Goal: Task Accomplishment & Management: Manage account settings

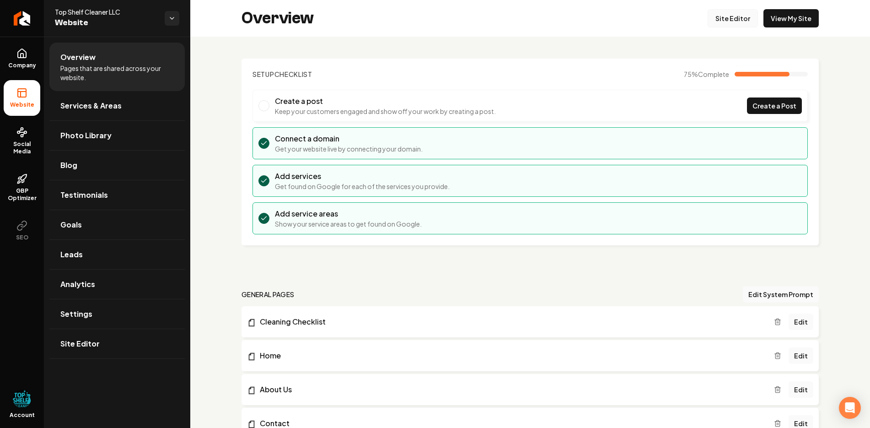
click at [737, 22] on link "Site Editor" at bounding box center [733, 18] width 50 height 18
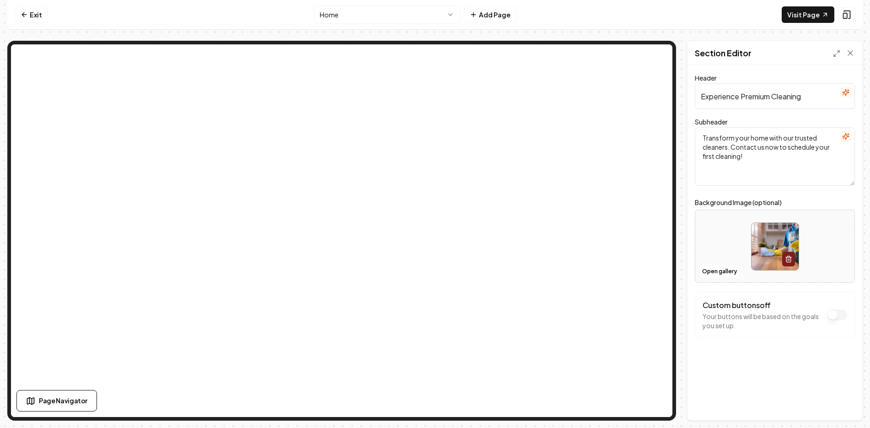
click at [833, 315] on button "Custom buttons off" at bounding box center [837, 314] width 20 height 11
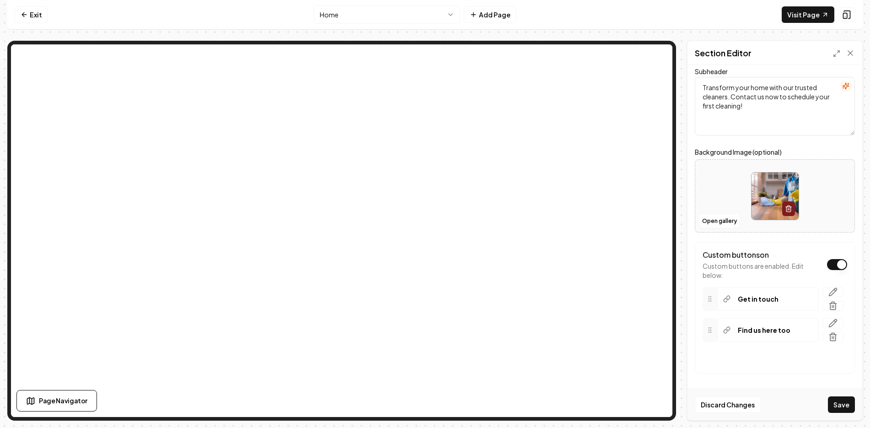
scroll to position [51, 0]
click at [750, 298] on p "Get in touch" at bounding box center [758, 297] width 41 height 9
click at [771, 299] on p "Get in touch" at bounding box center [758, 297] width 41 height 9
click at [829, 289] on icon "button" at bounding box center [833, 290] width 9 height 9
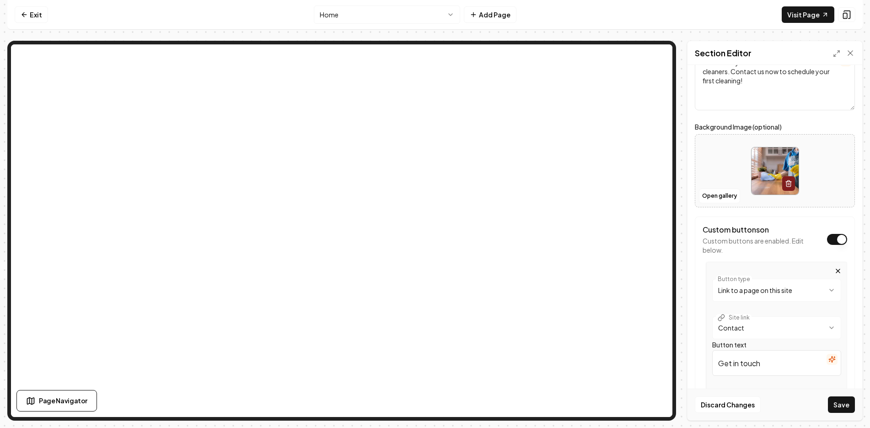
scroll to position [97, 0]
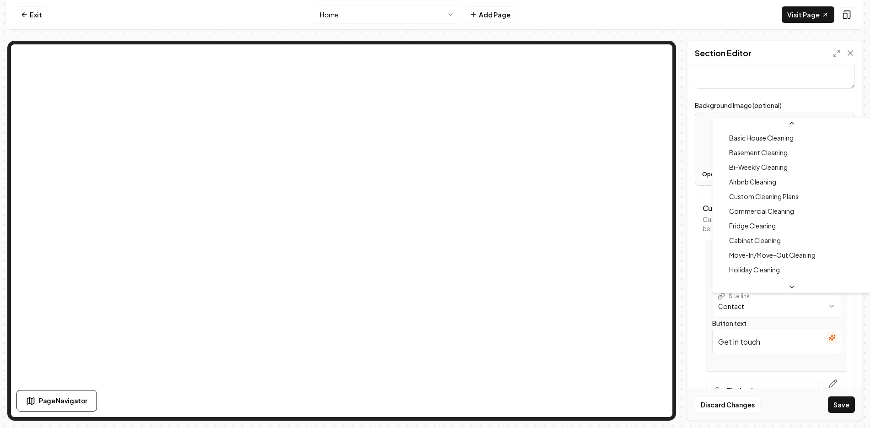
click at [823, 304] on html "**********" at bounding box center [435, 214] width 870 height 428
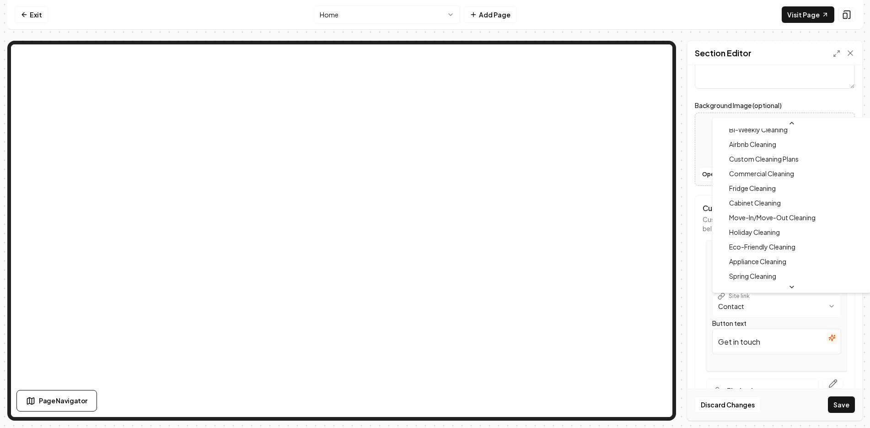
scroll to position [0, 0]
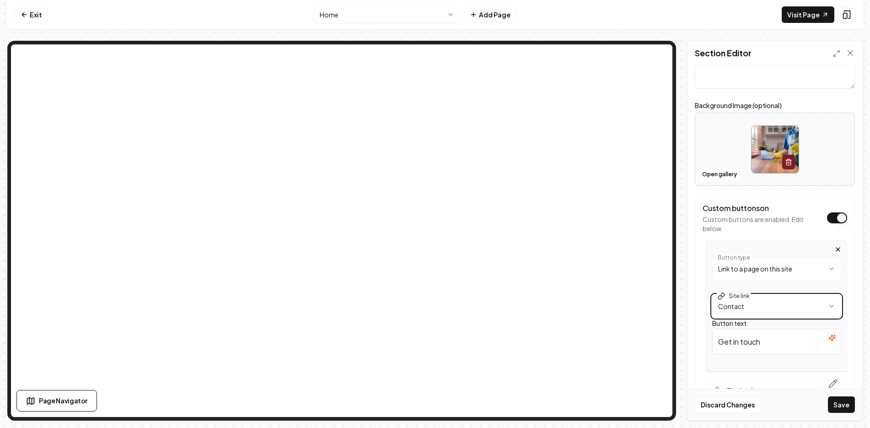
click at [695, 292] on html "**********" at bounding box center [435, 214] width 870 height 428
click at [770, 346] on input "Get in touch" at bounding box center [776, 342] width 129 height 26
drag, startPoint x: 771, startPoint y: 344, endPoint x: 710, endPoint y: 341, distance: 61.9
click at [710, 341] on div "**********" at bounding box center [777, 305] width 141 height 131
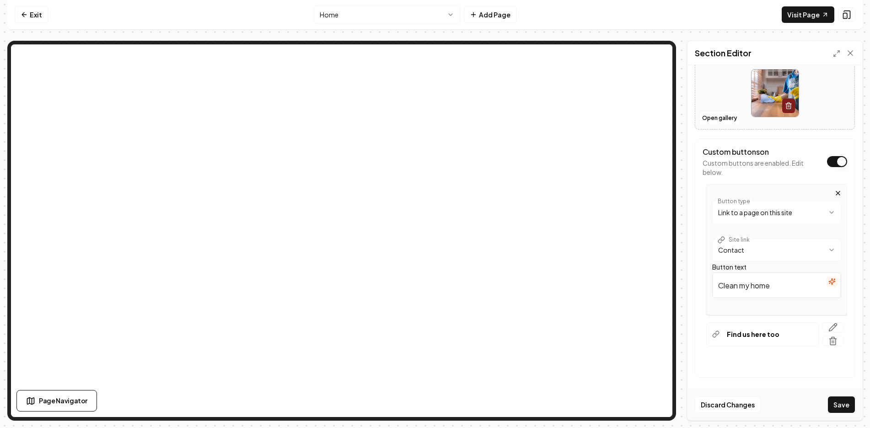
scroll to position [158, 0]
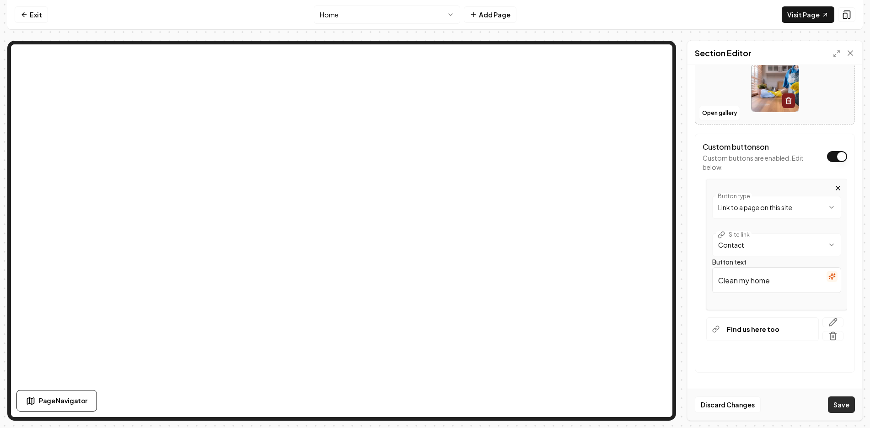
type input "Clean my home"
click at [844, 405] on button "Save" at bounding box center [841, 404] width 27 height 16
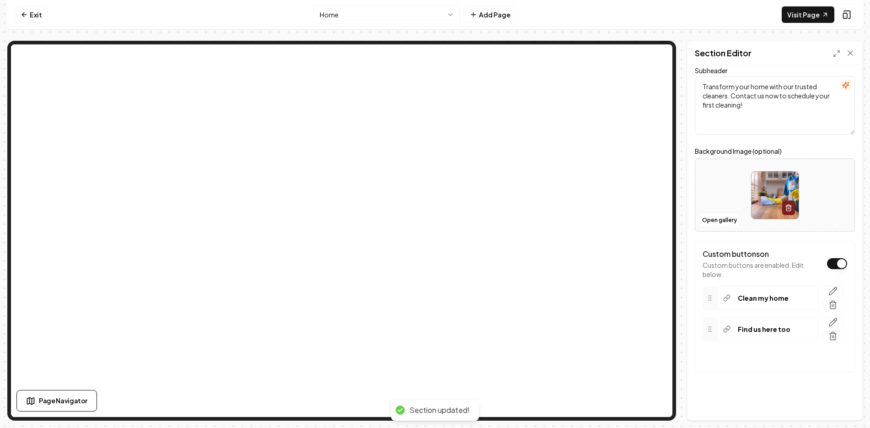
scroll to position [51, 0]
click at [727, 297] on icon at bounding box center [726, 299] width 4 height 4
click at [831, 288] on icon "button" at bounding box center [834, 291] width 8 height 8
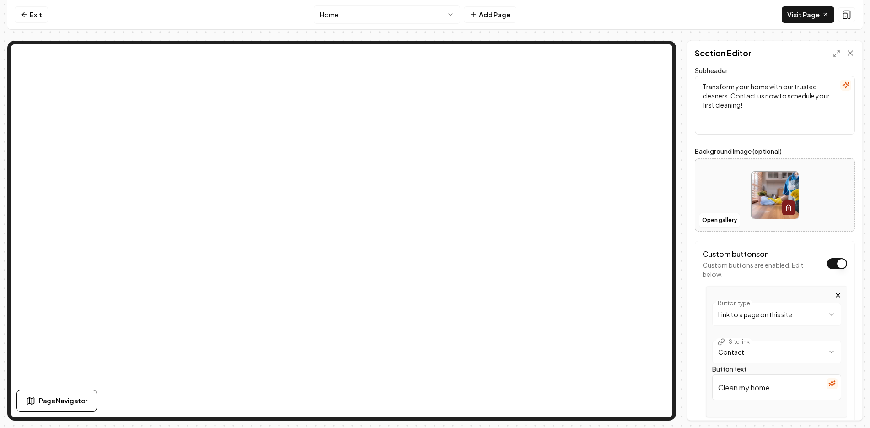
click at [825, 312] on html "**********" at bounding box center [435, 214] width 870 height 428
click at [738, 347] on input "/" at bounding box center [776, 350] width 129 height 26
click at [747, 348] on input "https://" at bounding box center [776, 350] width 129 height 26
paste input "[URL][DOMAIN_NAME]"
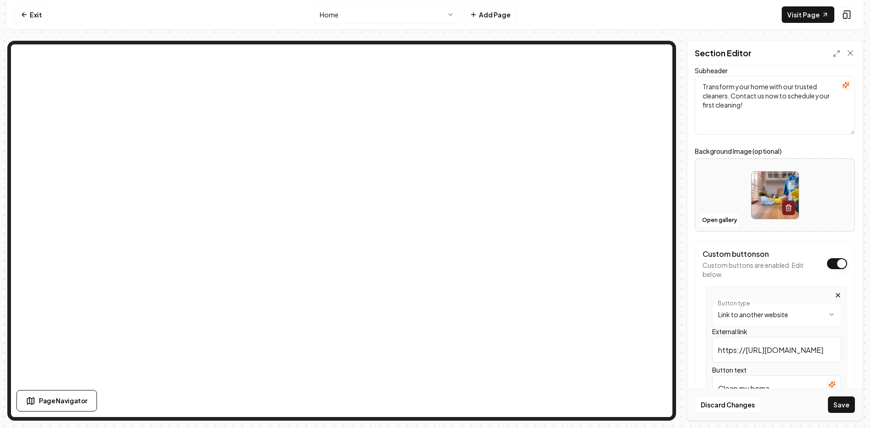
drag, startPoint x: 744, startPoint y: 349, endPoint x: 708, endPoint y: 350, distance: 36.2
click at [708, 350] on div "**********" at bounding box center [777, 352] width 141 height 132
type input "[URL][DOMAIN_NAME]"
click at [839, 404] on button "Save" at bounding box center [841, 404] width 27 height 16
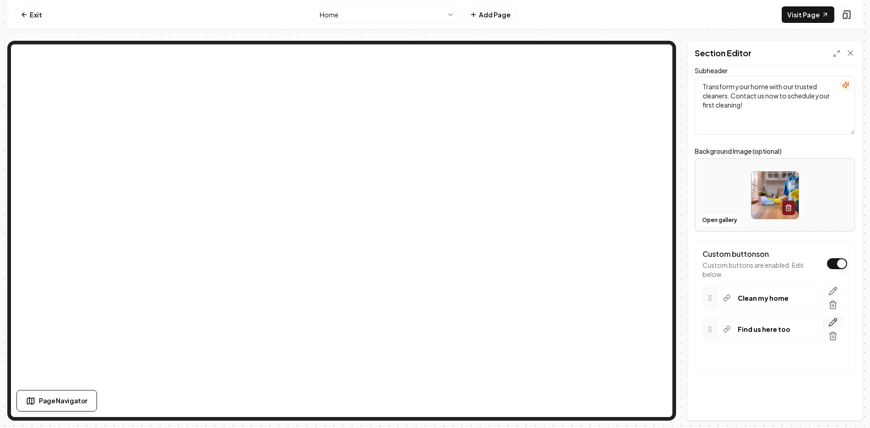
click at [829, 323] on icon "button" at bounding box center [833, 322] width 9 height 9
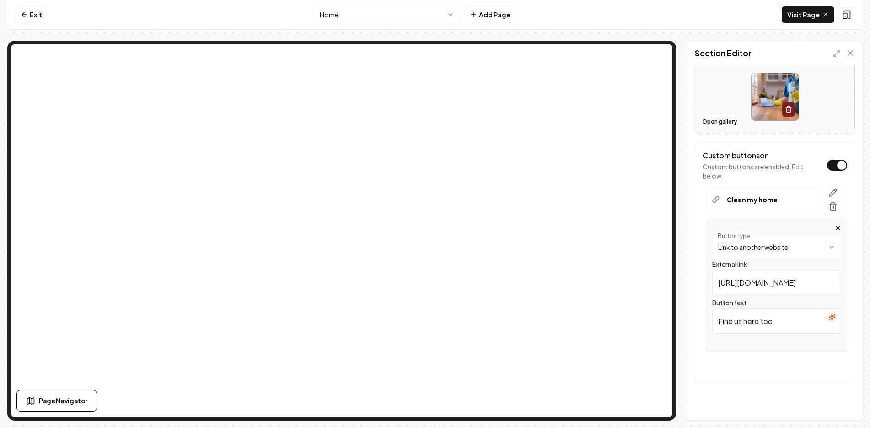
scroll to position [159, 0]
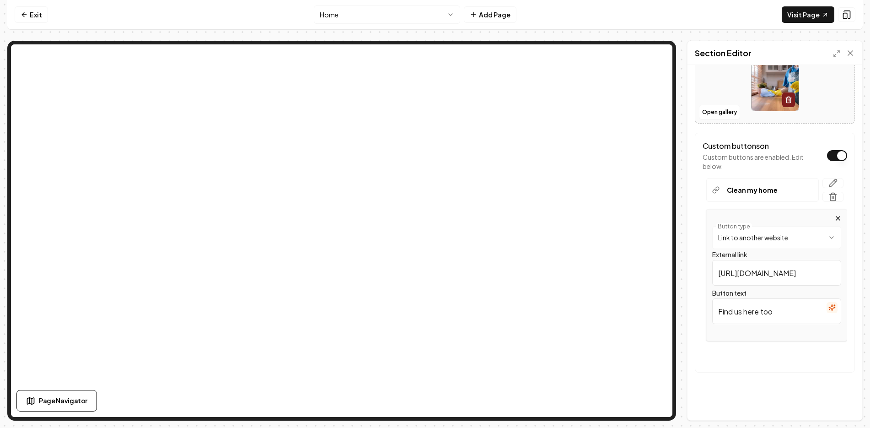
click at [827, 235] on html "**********" at bounding box center [435, 214] width 870 height 428
click at [758, 270] on input "/" at bounding box center [776, 273] width 129 height 26
type input "6"
type input "[PHONE_NUMBER]"
click at [842, 405] on button "Save" at bounding box center [841, 404] width 27 height 16
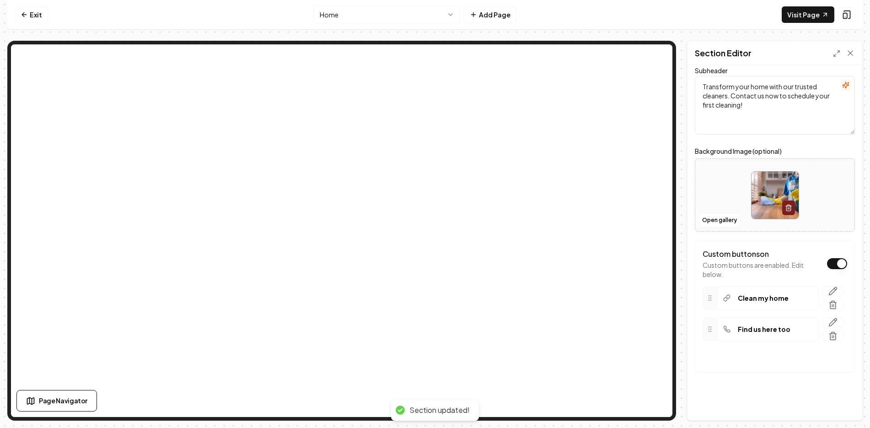
scroll to position [51, 0]
click at [829, 321] on icon "button" at bounding box center [833, 322] width 9 height 9
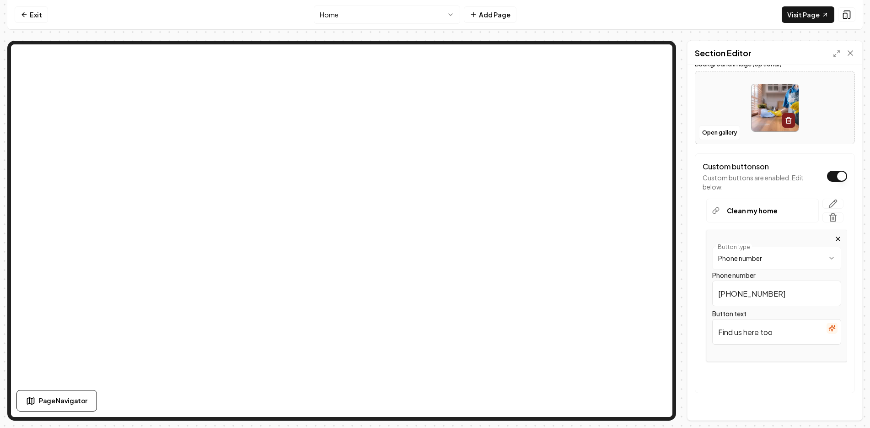
scroll to position [143, 0]
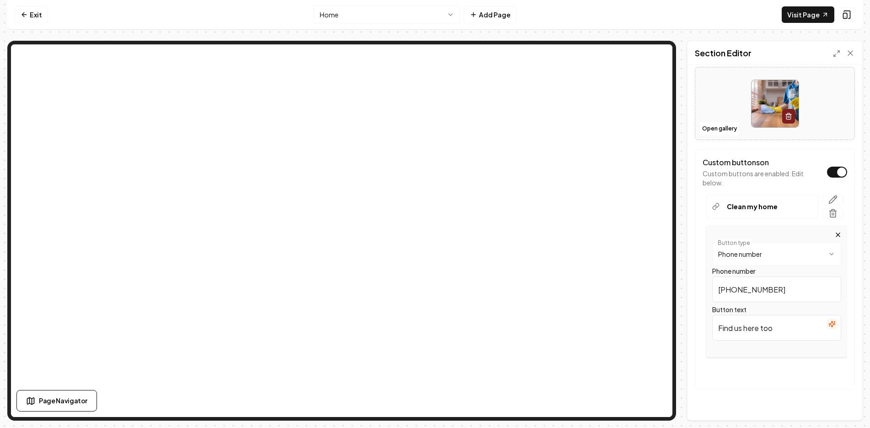
drag, startPoint x: 779, startPoint y: 330, endPoint x: 697, endPoint y: 329, distance: 81.9
click at [697, 329] on div "**********" at bounding box center [775, 269] width 160 height 240
type input "C"
click at [824, 253] on html "**********" at bounding box center [435, 214] width 870 height 428
click at [759, 328] on input "Button text" at bounding box center [776, 328] width 129 height 26
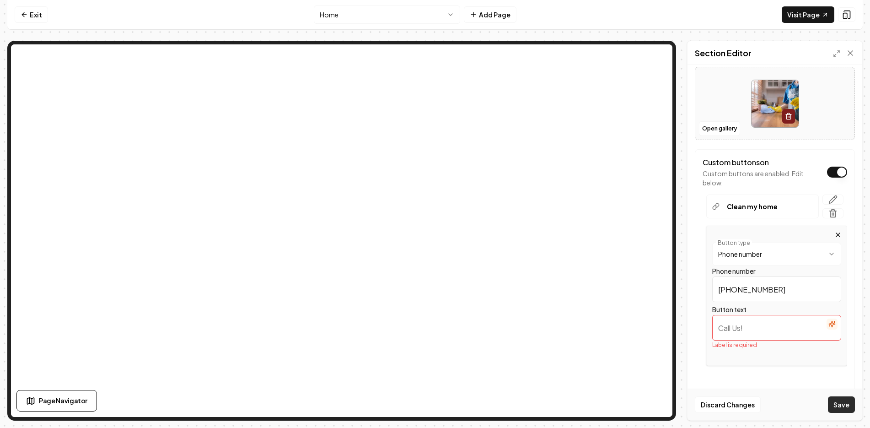
click at [839, 400] on button "Save" at bounding box center [841, 404] width 27 height 16
type input "Call us"
click at [840, 405] on button "Save" at bounding box center [841, 404] width 27 height 16
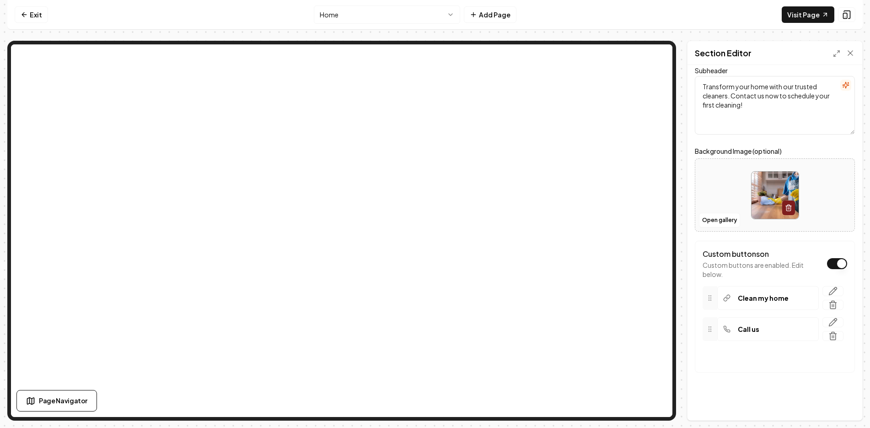
scroll to position [0, 0]
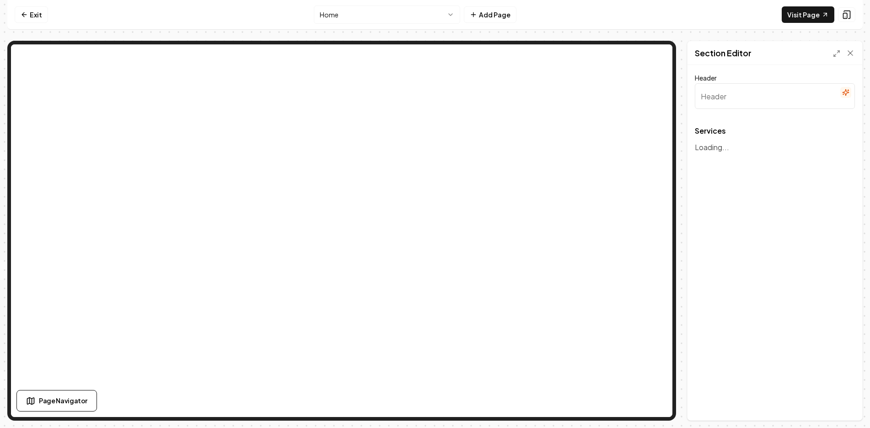
type input "Exceptional Residential and Commercial Cleaning Services"
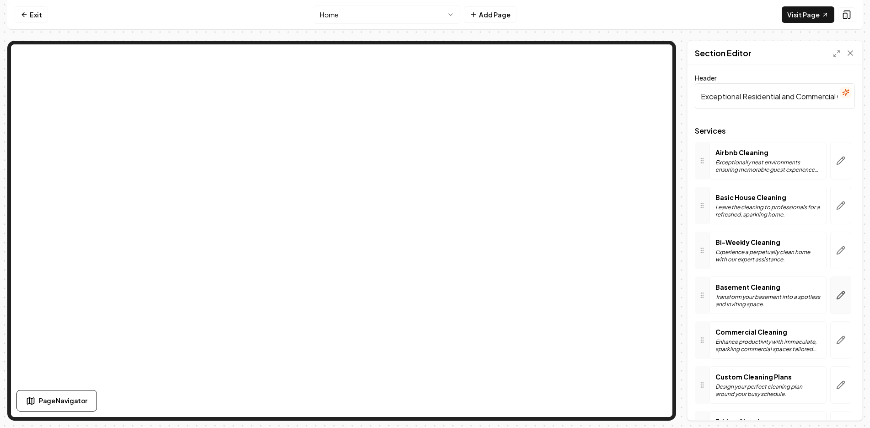
click at [836, 292] on icon "button" at bounding box center [840, 295] width 9 height 9
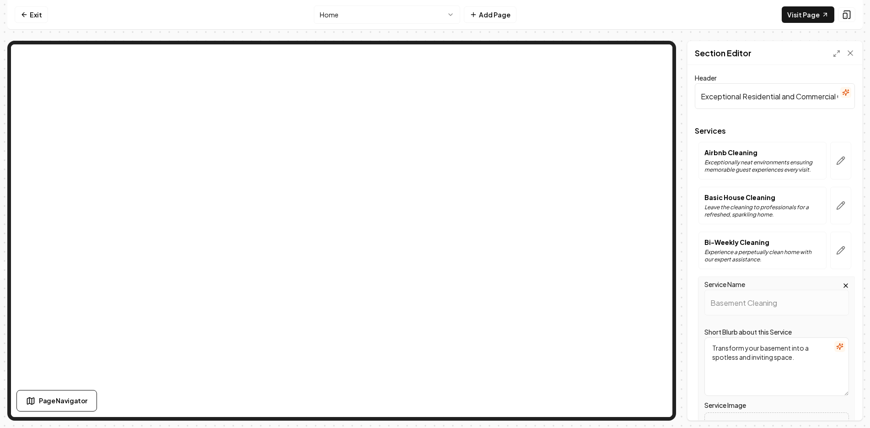
click at [842, 283] on icon "button" at bounding box center [845, 285] width 7 height 7
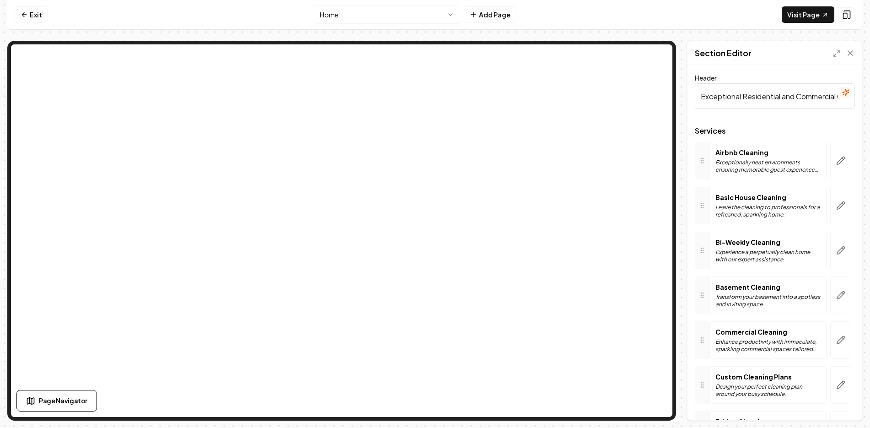
click at [701, 296] on icon at bounding box center [702, 294] width 7 height 7
drag, startPoint x: 721, startPoint y: 296, endPoint x: 712, endPoint y: 297, distance: 9.7
click at [712, 297] on div "Basement Cleaning Transform your basement into a spotless and inviting space." at bounding box center [768, 295] width 117 height 38
click at [736, 292] on div "Basement Cleaning Transform your basement into a spotless and inviting space." at bounding box center [768, 295] width 105 height 26
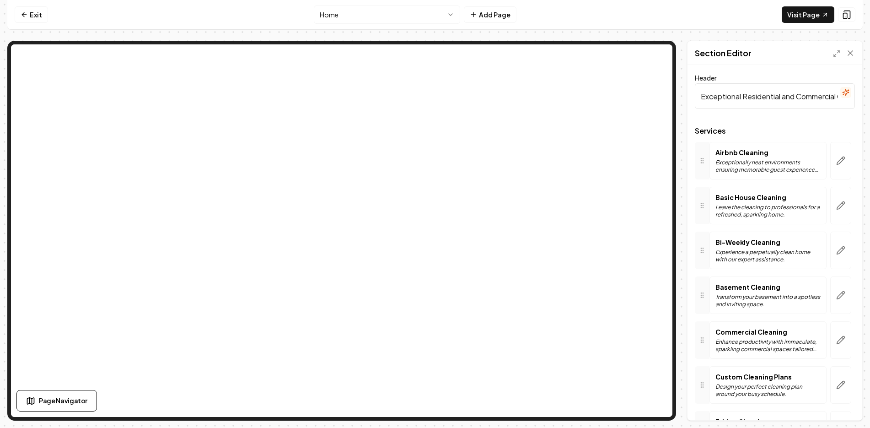
drag, startPoint x: 742, startPoint y: 287, endPoint x: 744, endPoint y: 310, distance: 22.5
click at [742, 290] on p "Basement Cleaning" at bounding box center [768, 286] width 105 height 9
click at [744, 309] on div "Basement Cleaning Transform your basement into a spotless and inviting space." at bounding box center [768, 295] width 117 height 38
click at [852, 52] on icon at bounding box center [850, 53] width 9 height 9
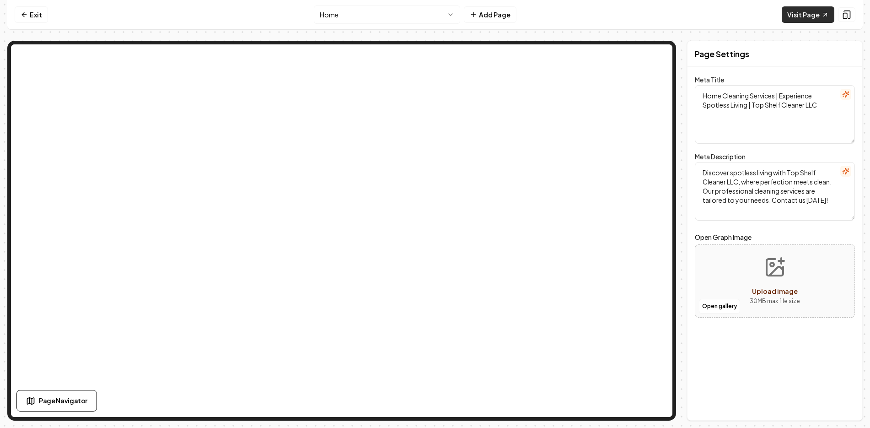
click at [819, 15] on link "Visit Page" at bounding box center [808, 14] width 53 height 16
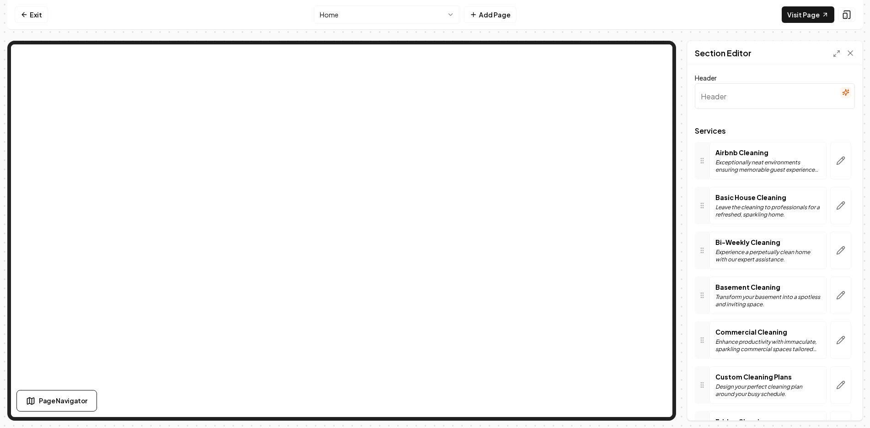
type input "Exceptional Residential and Commercial Cleaning Services"
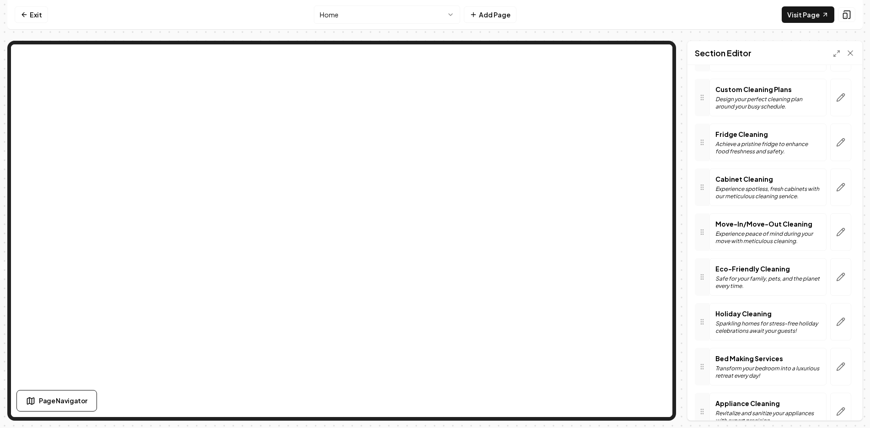
scroll to position [320, 0]
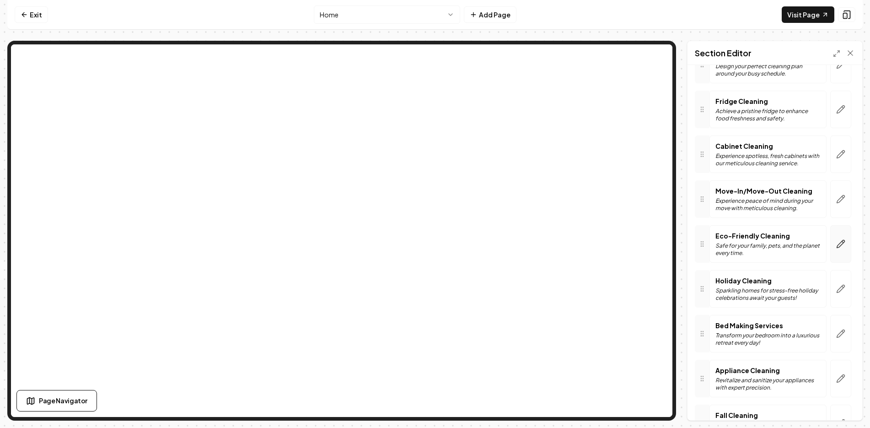
click at [837, 243] on icon "button" at bounding box center [841, 244] width 8 height 8
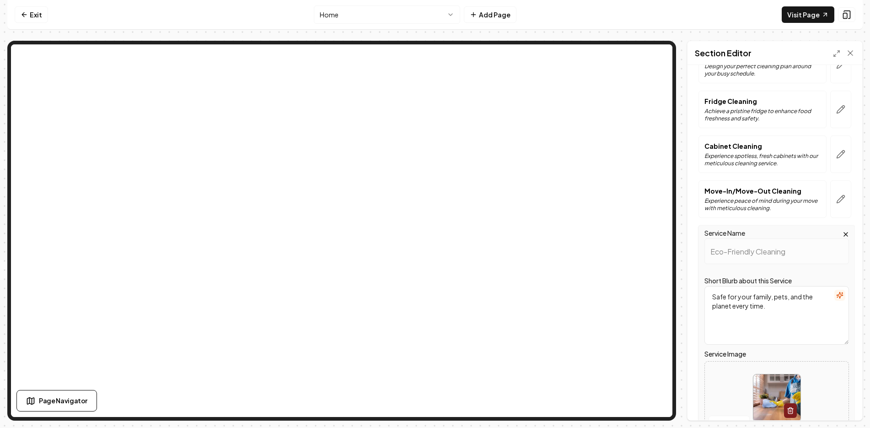
click at [844, 234] on icon "button" at bounding box center [846, 234] width 4 height 4
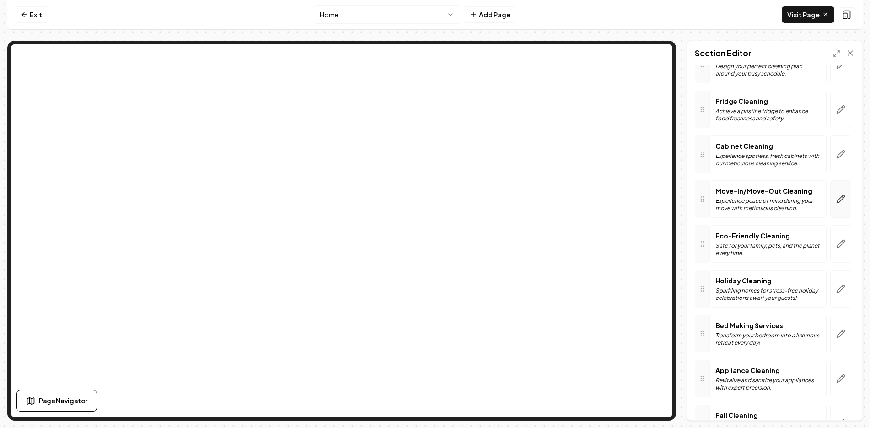
click at [836, 195] on icon "button" at bounding box center [840, 198] width 9 height 9
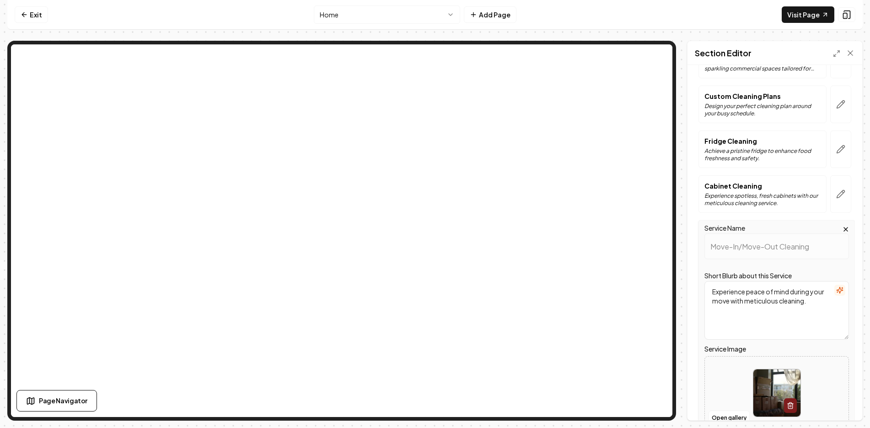
scroll to position [275, 0]
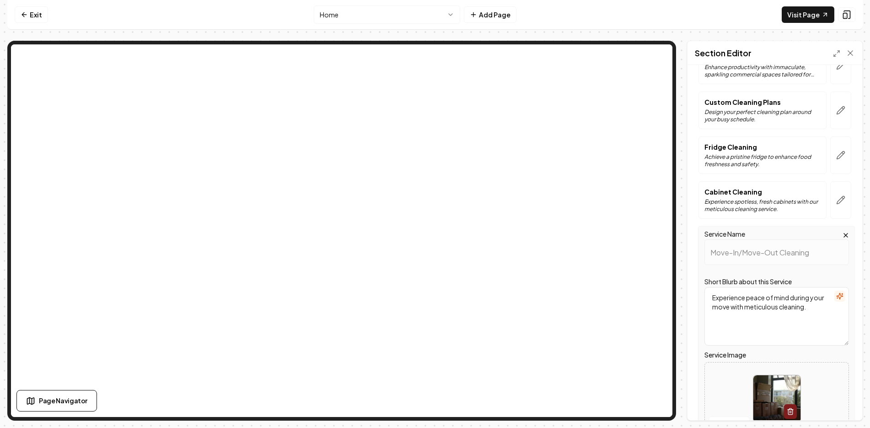
click at [739, 194] on p "Cabinet Cleaning" at bounding box center [763, 191] width 116 height 9
click at [837, 200] on icon "button" at bounding box center [841, 200] width 8 height 8
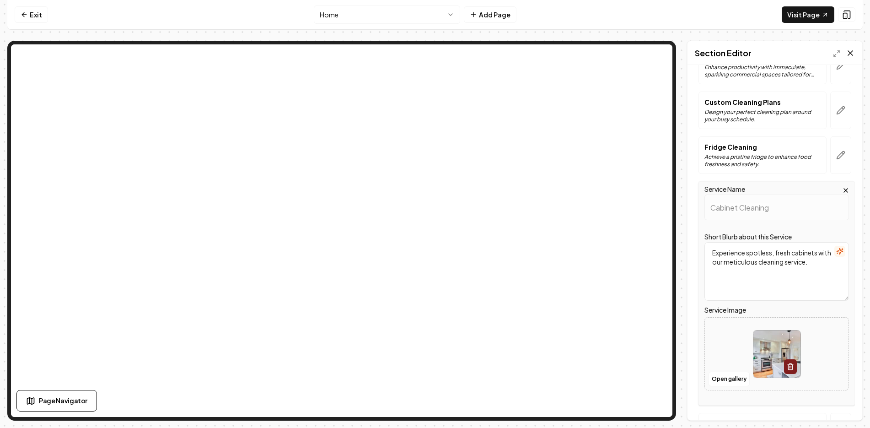
click at [852, 53] on icon at bounding box center [850, 53] width 9 height 9
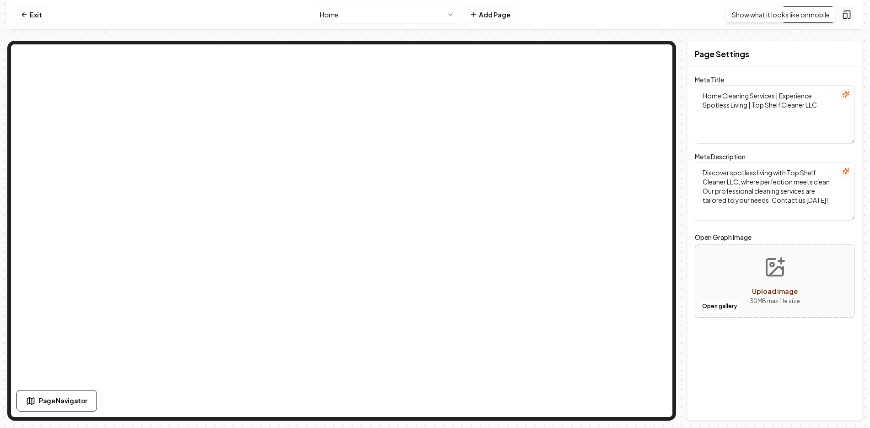
click at [850, 14] on icon at bounding box center [847, 15] width 6 height 8
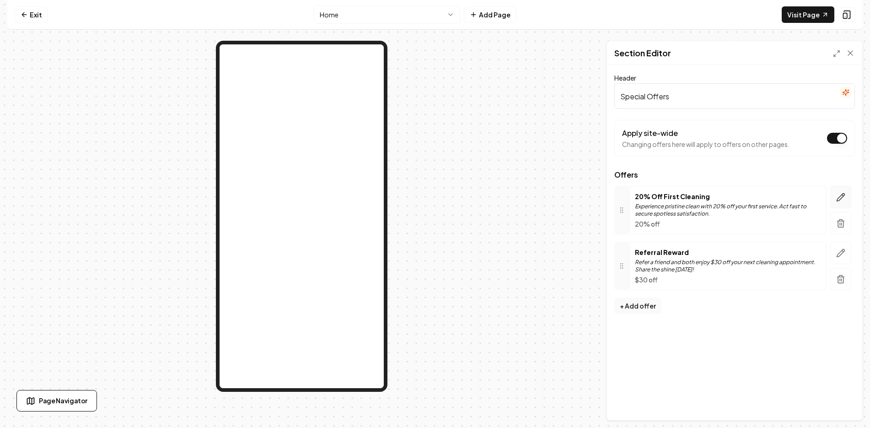
click at [846, 193] on button "button" at bounding box center [841, 197] width 21 height 22
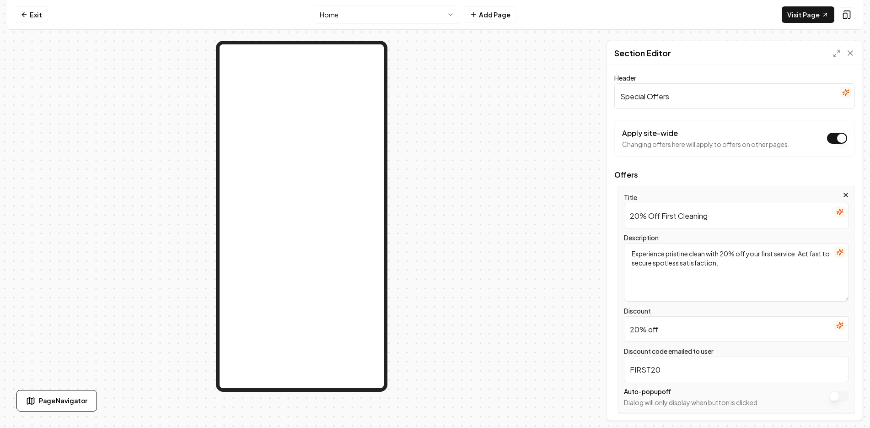
drag, startPoint x: 648, startPoint y: 216, endPoint x: 606, endPoint y: 216, distance: 42.1
click at [606, 216] on div "Page Settings Section Editor Header Special Offers Apply site-wide Changing off…" at bounding box center [435, 231] width 856 height 380
type input "$20 Off First Cleaning"
drag, startPoint x: 738, startPoint y: 251, endPoint x: 722, endPoint y: 253, distance: 16.6
click at [722, 253] on textarea "Experience pristine clean with 20% off your first service. Act fast to secure s…" at bounding box center [736, 272] width 225 height 59
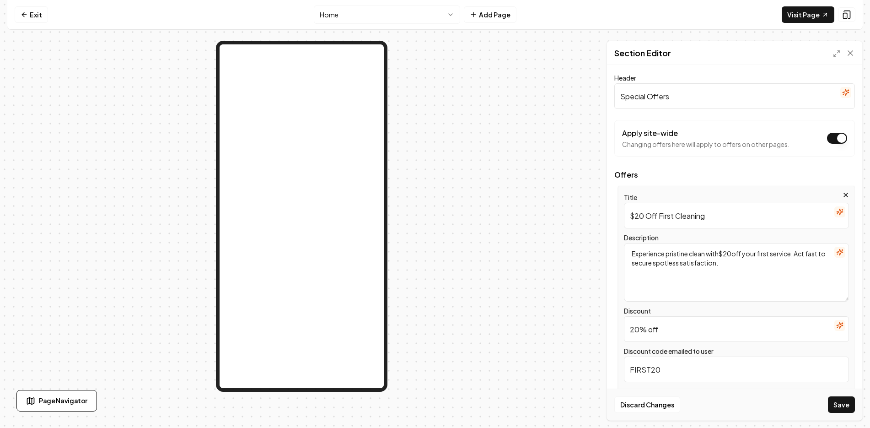
click at [719, 252] on textarea "Experience pristine clean with$20off your first service. Act fast to secure spo…" at bounding box center [736, 272] width 225 height 59
click at [720, 252] on textarea "Experience pristine clean with$20off your first service. Act fast to secure spo…" at bounding box center [736, 272] width 225 height 59
type textarea "Experience pristine clean with $20off your first service. Act fast to secure sp…"
drag, startPoint x: 719, startPoint y: 328, endPoint x: 620, endPoint y: 328, distance: 99.3
click at [620, 328] on div "Title $20 Off First Cleaning Description Experience pristine clean with $20off …" at bounding box center [736, 299] width 237 height 227
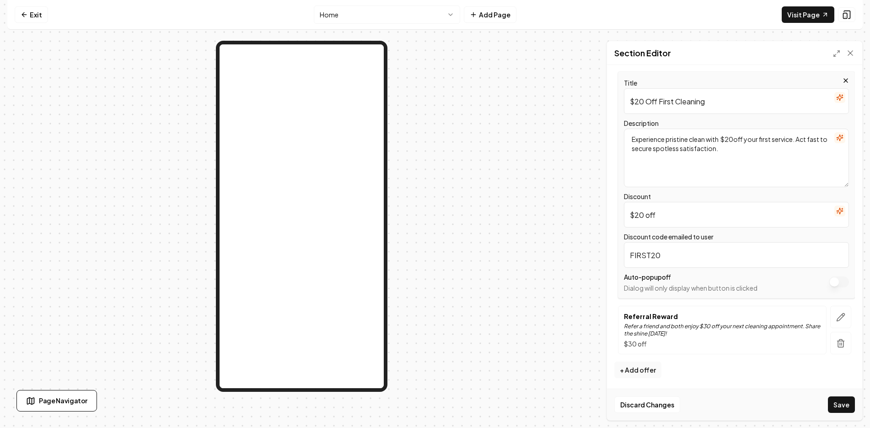
scroll to position [115, 0]
type input "$20 off"
click at [842, 402] on button "Save" at bounding box center [841, 404] width 27 height 16
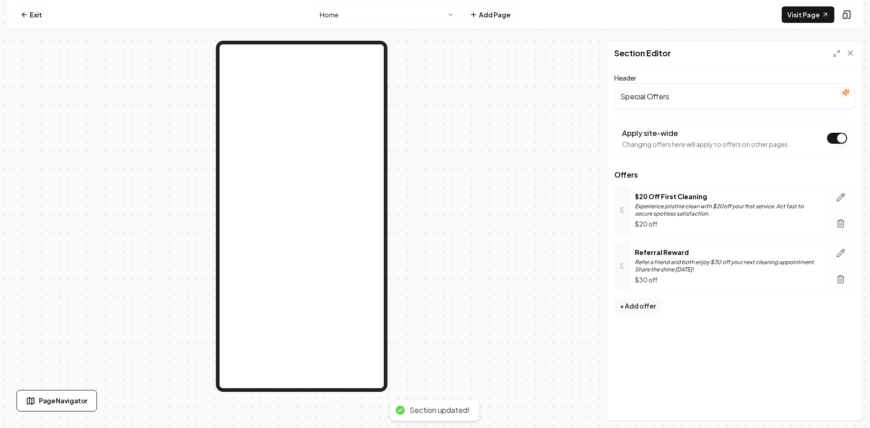
scroll to position [0, 0]
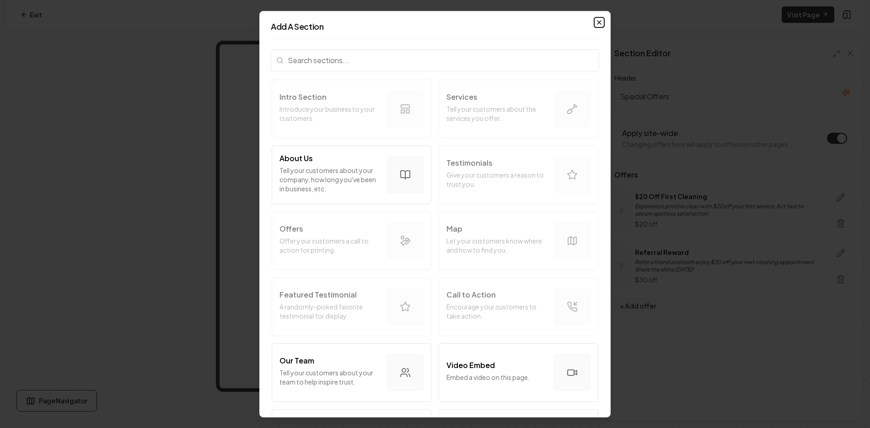
click at [596, 24] on icon "button" at bounding box center [599, 21] width 7 height 7
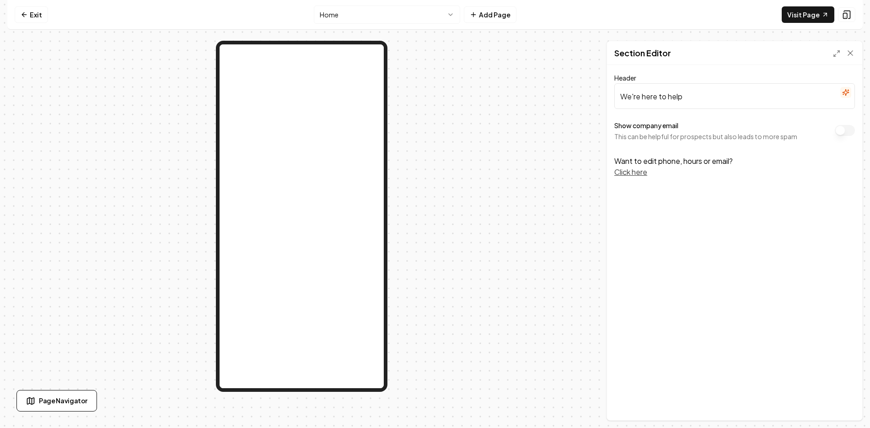
click at [329, 18] on html "Computer Required This feature is only available on a computer. Please switch t…" at bounding box center [435, 214] width 870 height 428
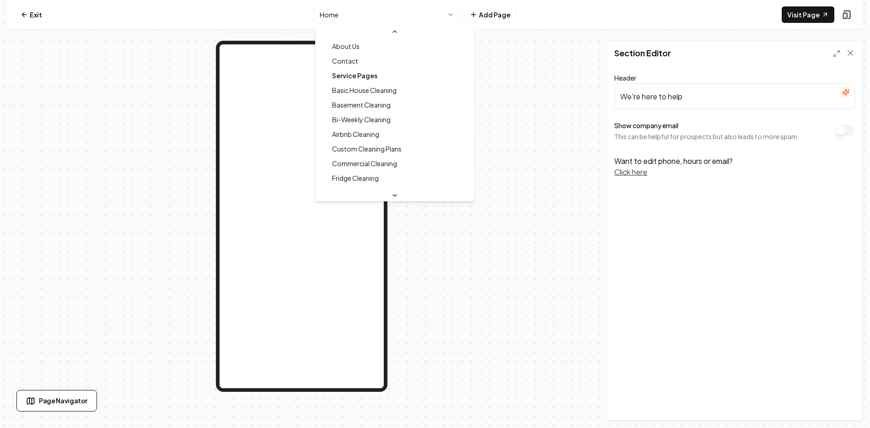
scroll to position [59, 0]
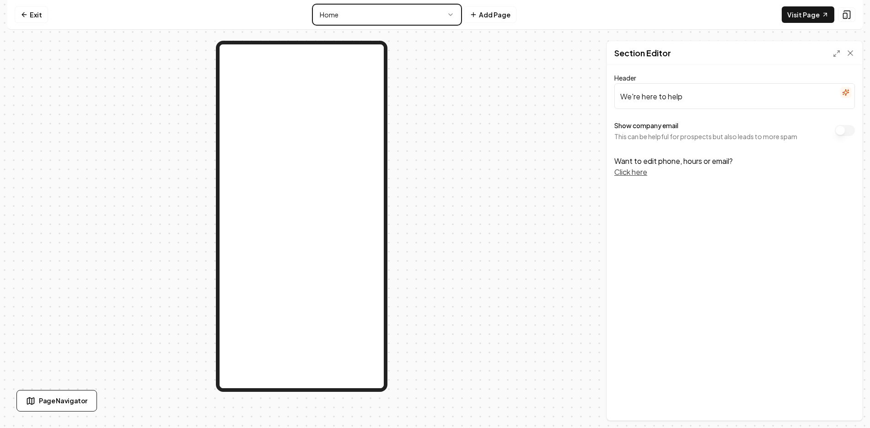
click at [528, 237] on html "Computer Required This feature is only available on a computer. Please switch t…" at bounding box center [435, 214] width 870 height 428
click at [854, 52] on icon at bounding box center [850, 53] width 9 height 9
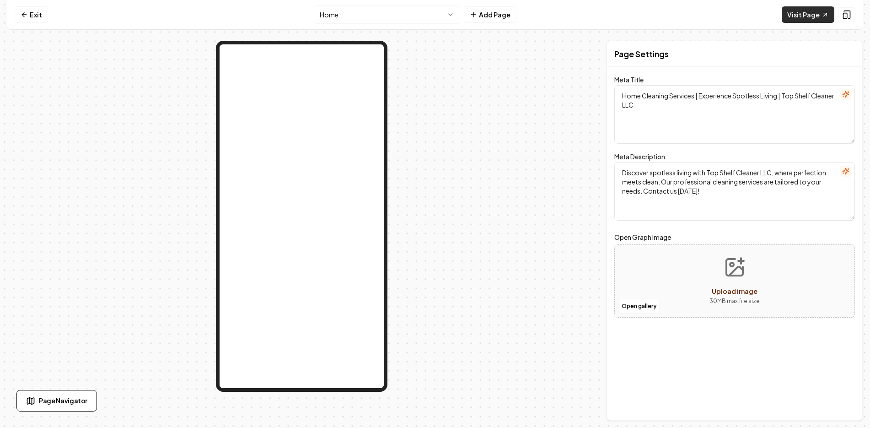
click at [809, 16] on link "Visit Page" at bounding box center [808, 14] width 53 height 16
click at [31, 11] on link "Exit" at bounding box center [31, 14] width 33 height 16
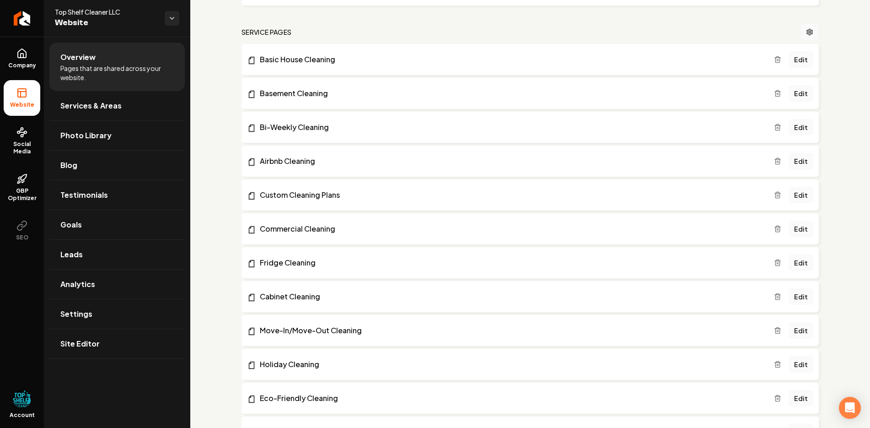
scroll to position [412, 0]
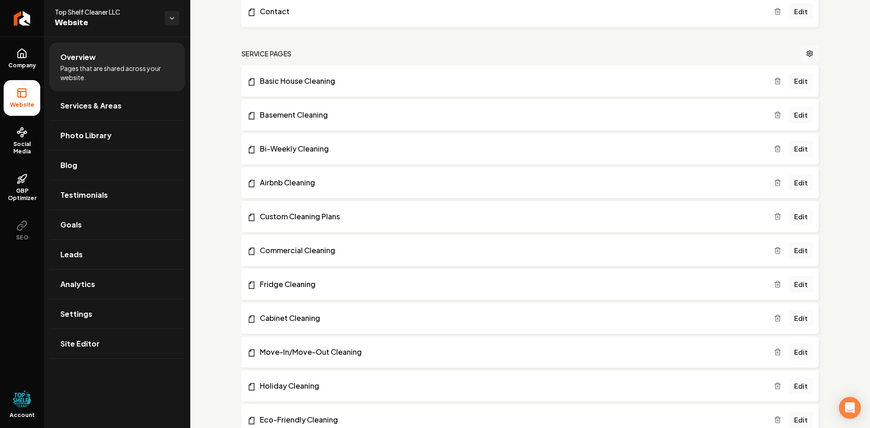
click at [774, 283] on icon "Main content area" at bounding box center [777, 284] width 7 height 7
click at [774, 285] on icon "Main content area" at bounding box center [777, 284] width 7 height 7
click at [774, 351] on icon "Main content area" at bounding box center [777, 351] width 7 height 7
click at [776, 385] on icon "Main content area" at bounding box center [778, 386] width 4 height 5
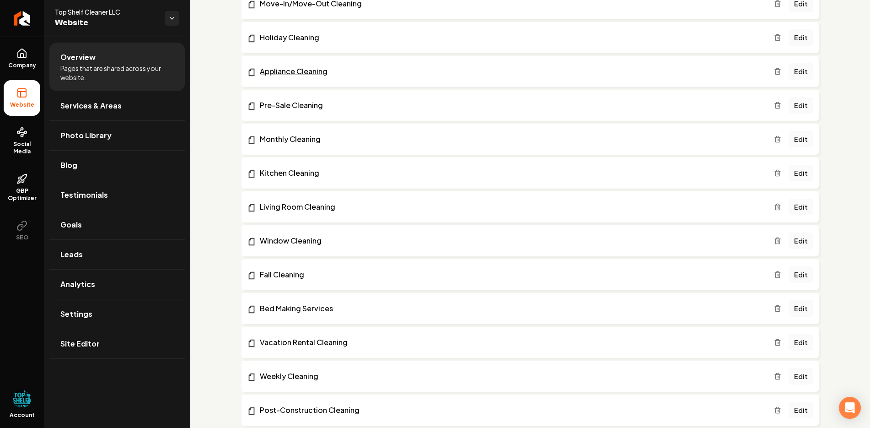
scroll to position [732, 0]
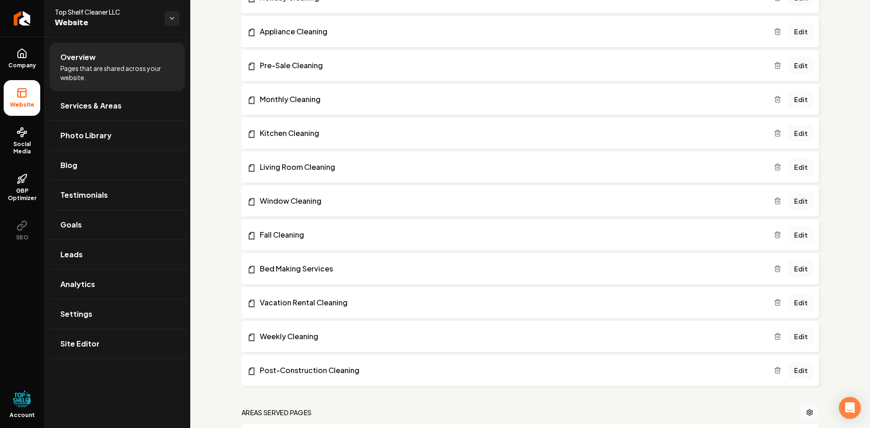
click at [793, 234] on link "Edit" at bounding box center [801, 235] width 25 height 16
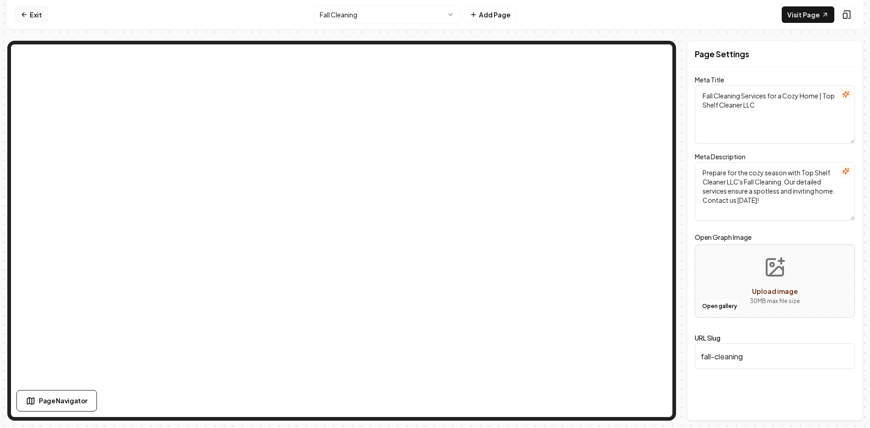
click at [26, 17] on icon at bounding box center [24, 14] width 7 height 7
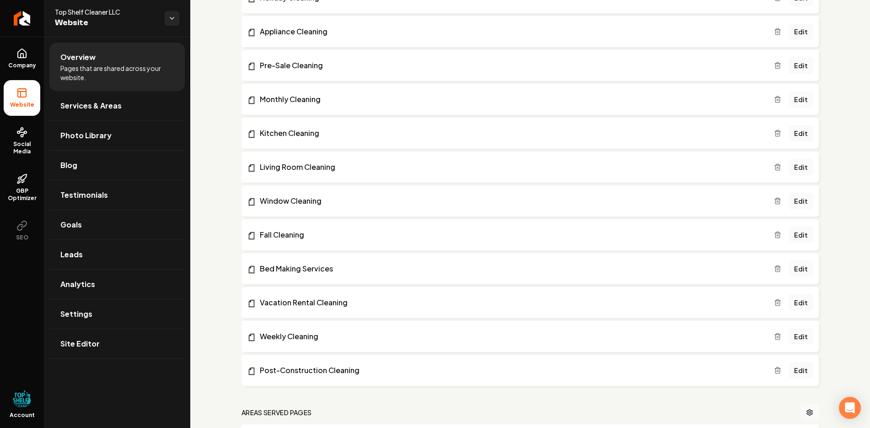
scroll to position [778, 0]
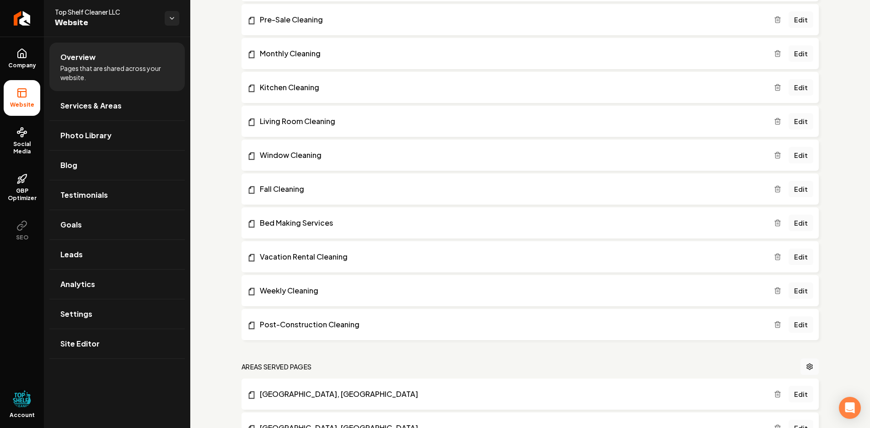
click at [775, 289] on icon "Main content area" at bounding box center [777, 289] width 5 height 0
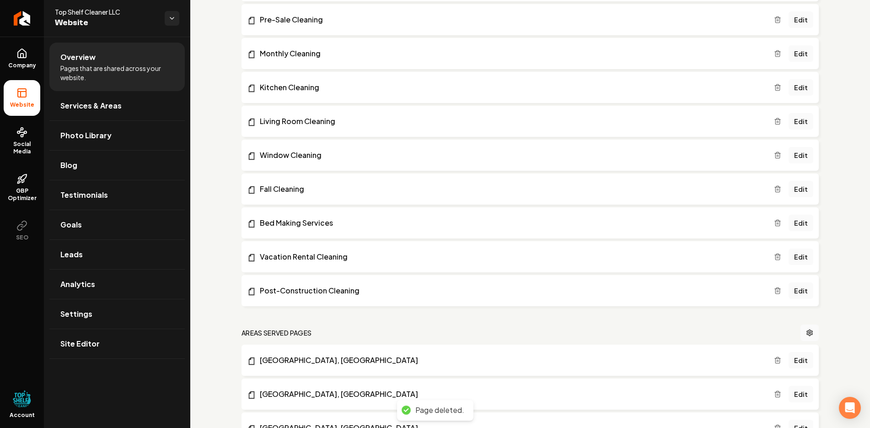
click at [774, 223] on icon "Main content area" at bounding box center [777, 222] width 7 height 7
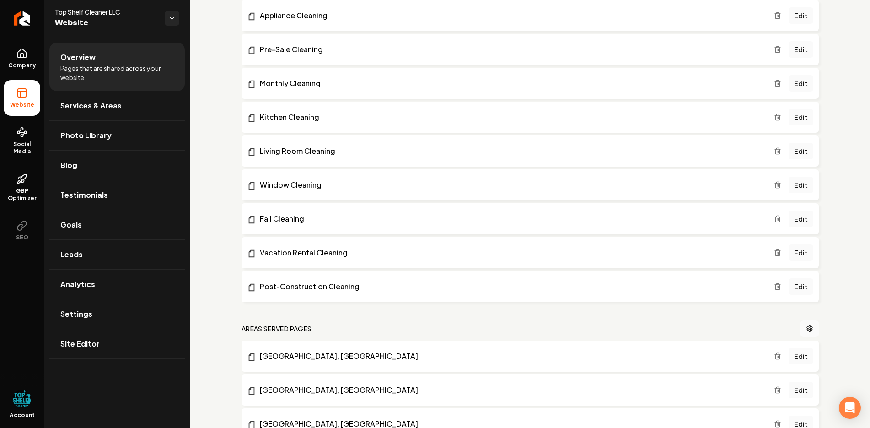
scroll to position [732, 0]
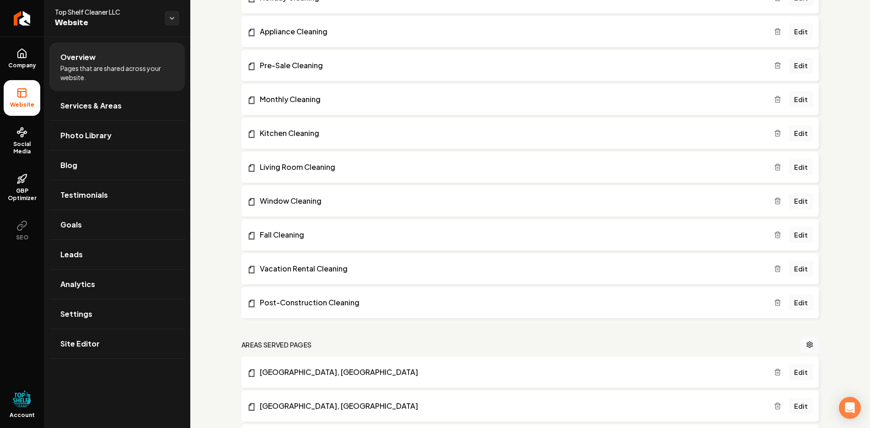
click at [777, 232] on icon "Main content area" at bounding box center [778, 232] width 2 height 1
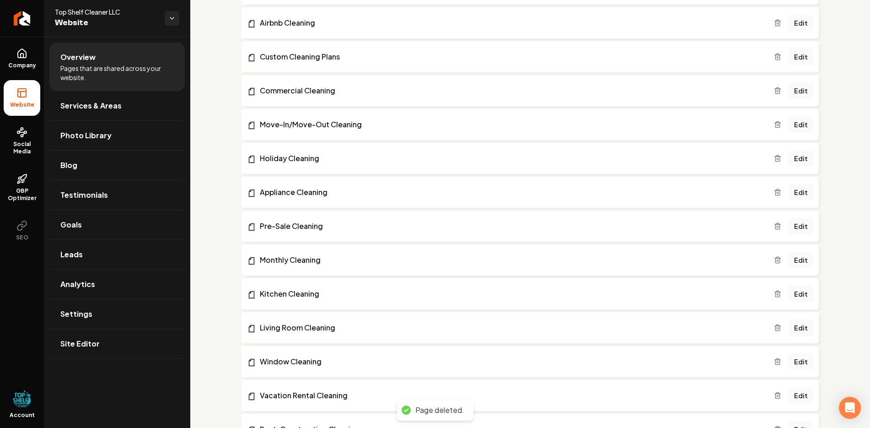
scroll to position [549, 0]
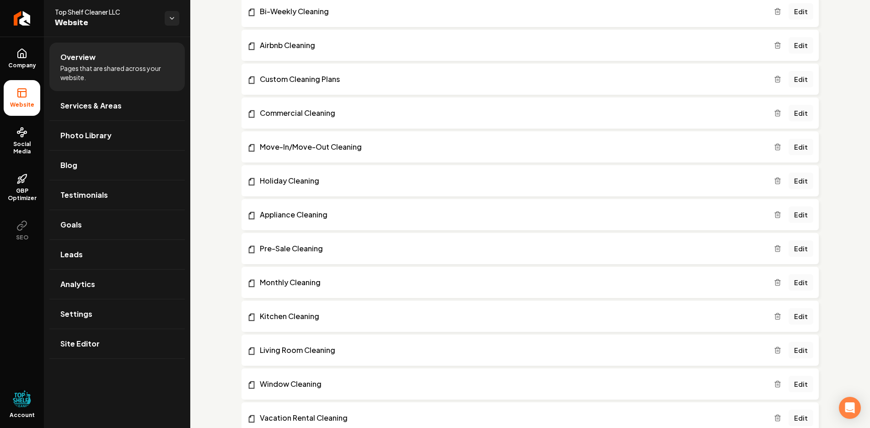
click at [774, 216] on icon "Main content area" at bounding box center [777, 214] width 7 height 7
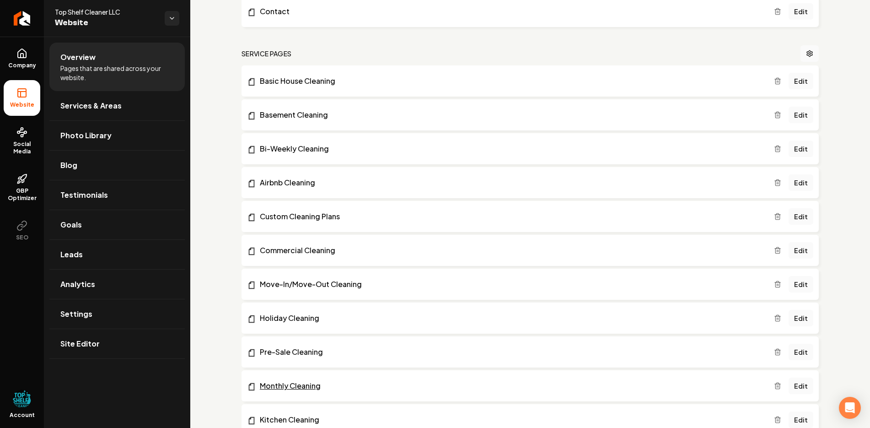
scroll to position [366, 0]
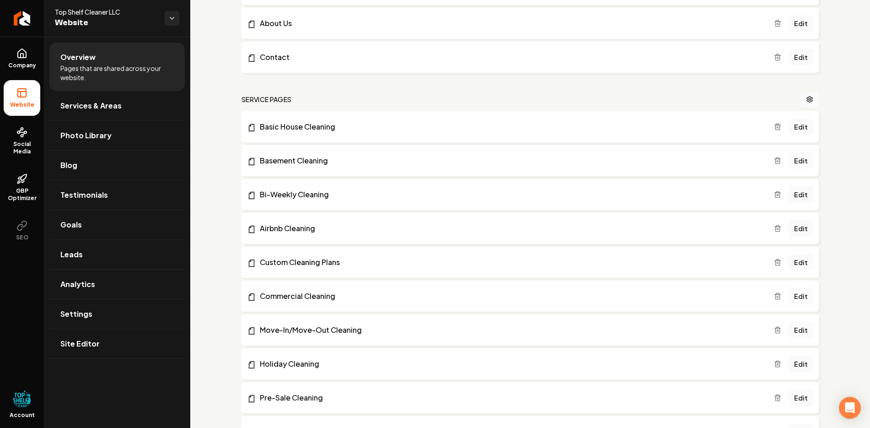
click at [774, 194] on icon "Main content area" at bounding box center [777, 194] width 7 height 7
click at [774, 160] on icon "Main content area" at bounding box center [777, 160] width 7 height 7
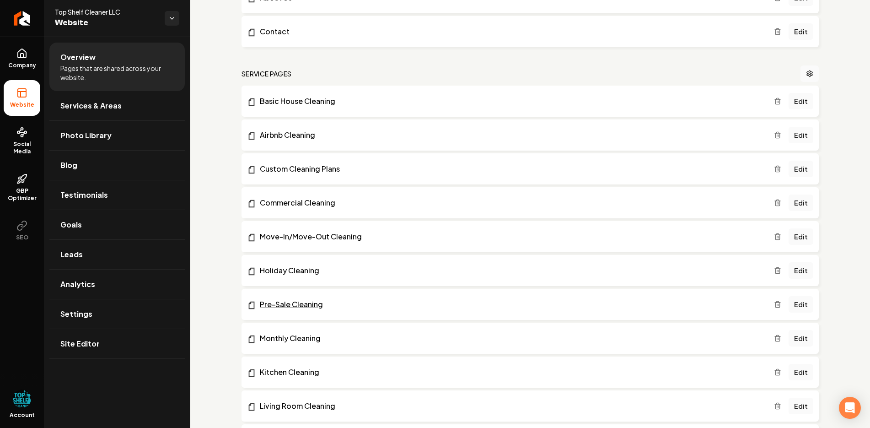
scroll to position [412, 0]
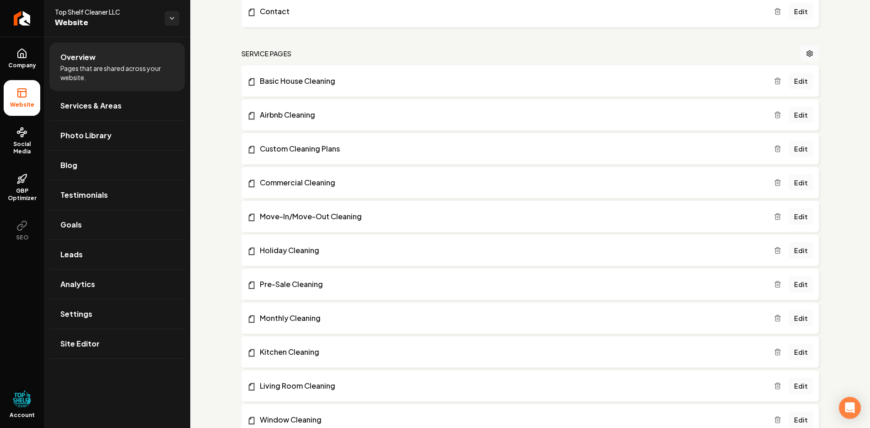
click at [774, 351] on icon "Main content area" at bounding box center [777, 351] width 7 height 7
click at [774, 350] on icon "Main content area" at bounding box center [777, 351] width 7 height 7
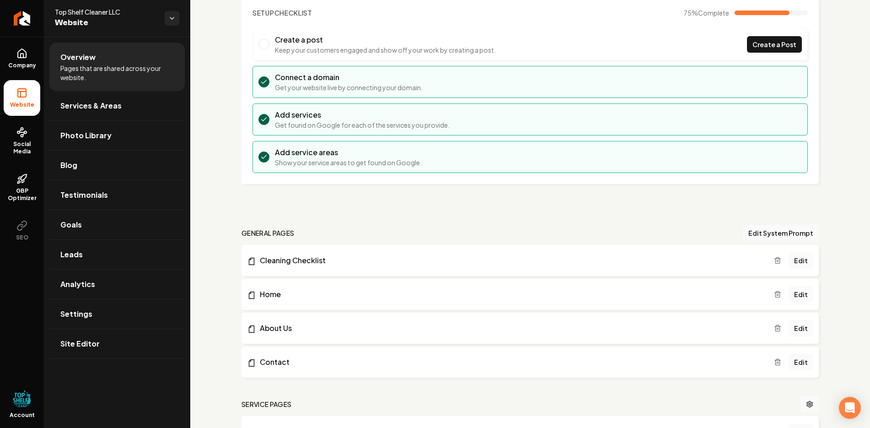
scroll to position [0, 0]
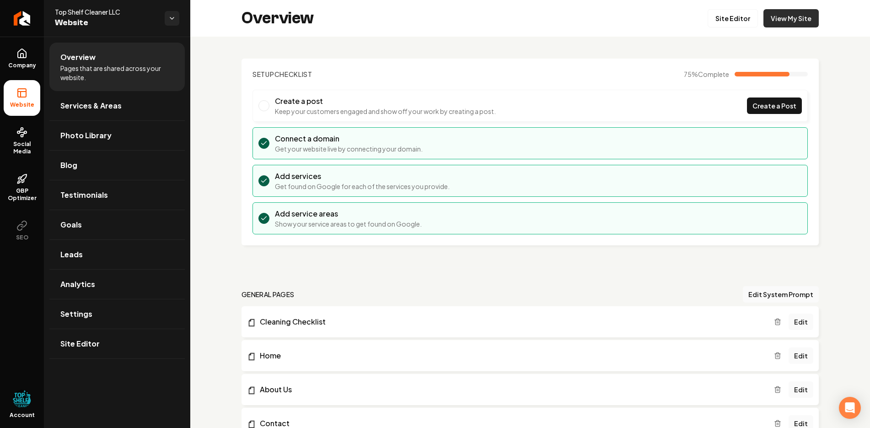
click at [783, 14] on link "View My Site" at bounding box center [791, 18] width 55 height 18
